Goal: Task Accomplishment & Management: Complete application form

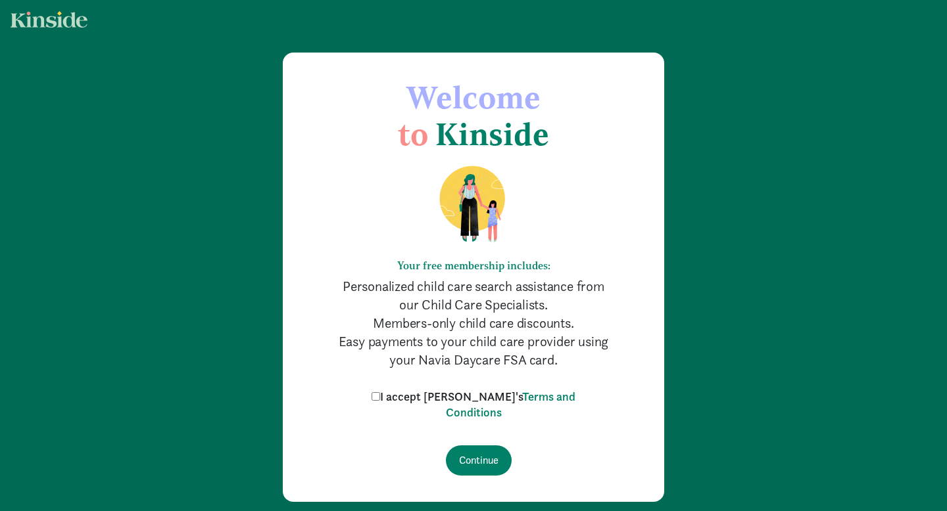
click at [380, 398] on input "I accept [PERSON_NAME]'s Terms and Conditions" at bounding box center [375, 396] width 9 height 9
checkbox input "true"
click at [477, 462] on input "Continue" at bounding box center [479, 461] width 66 height 30
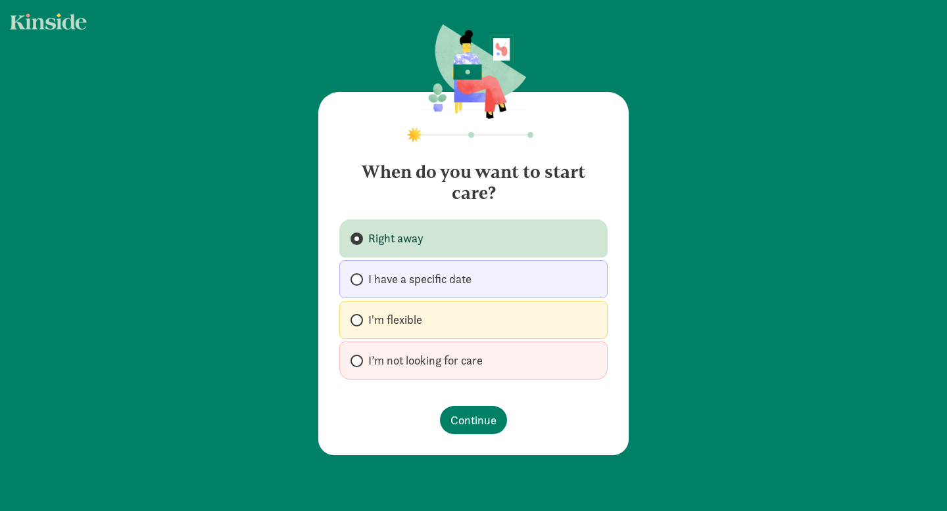
click at [444, 245] on label "Right away" at bounding box center [473, 239] width 268 height 38
click at [359, 243] on input "Right away" at bounding box center [354, 239] width 9 height 9
click at [463, 412] on span "Continue" at bounding box center [473, 421] width 46 height 18
